Goal: Use online tool/utility

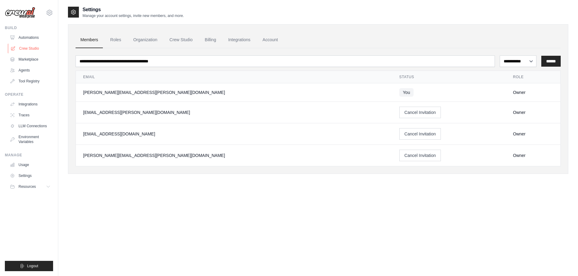
click at [29, 51] on link "Crew Studio" at bounding box center [31, 49] width 46 height 10
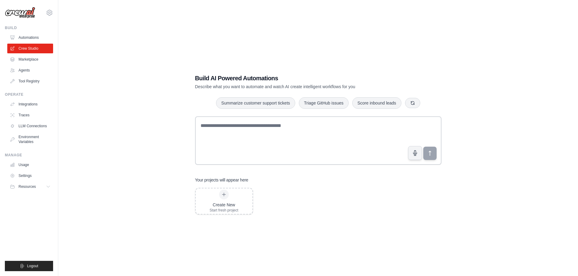
click at [271, 192] on div "Create New Start fresh project" at bounding box center [318, 201] width 246 height 27
click at [37, 50] on link "Crew Studio" at bounding box center [31, 49] width 46 height 10
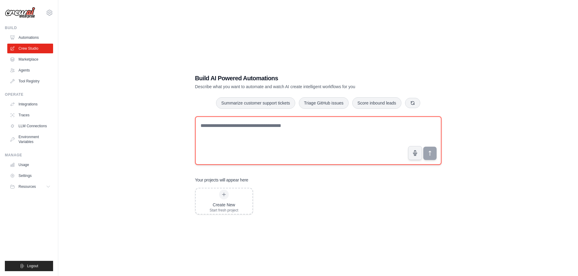
click at [225, 127] on textarea at bounding box center [318, 141] width 246 height 49
